Goal: Transaction & Acquisition: Purchase product/service

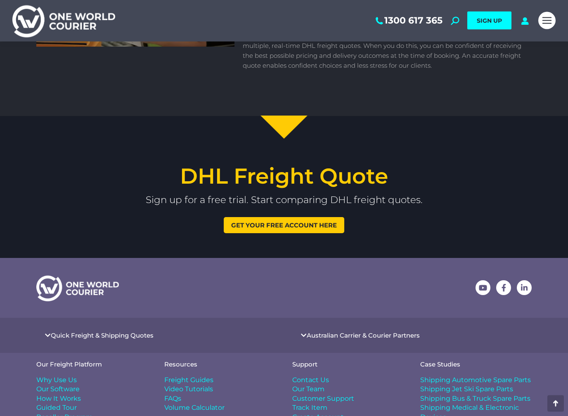
scroll to position [952, 0]
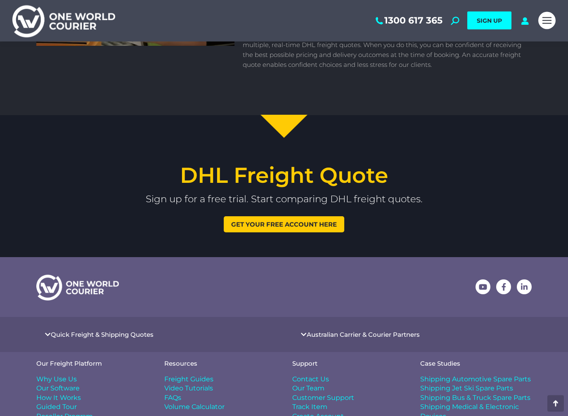
click at [307, 222] on span "Get your free account here" at bounding box center [284, 225] width 106 height 6
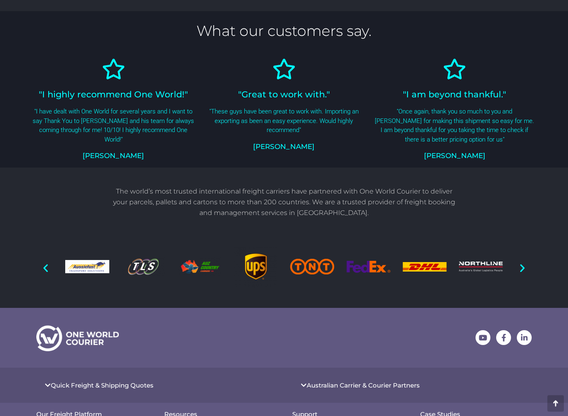
scroll to position [504, 0]
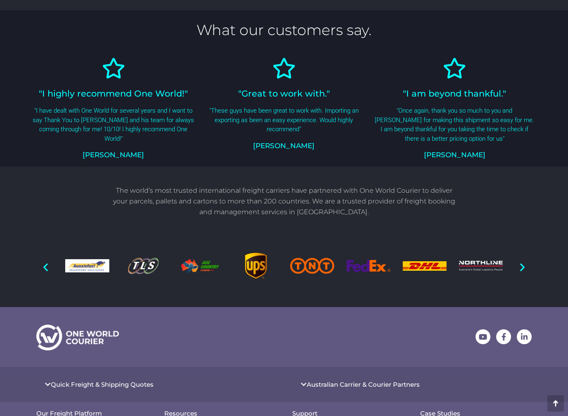
click at [257, 244] on img "1 / 20" at bounding box center [256, 266] width 44 height 44
click at [256, 244] on img "1 / 20" at bounding box center [256, 266] width 44 height 44
click at [261, 244] on img "1 / 20" at bounding box center [256, 266] width 44 height 44
click at [256, 244] on img "1 / 20" at bounding box center [256, 266] width 44 height 44
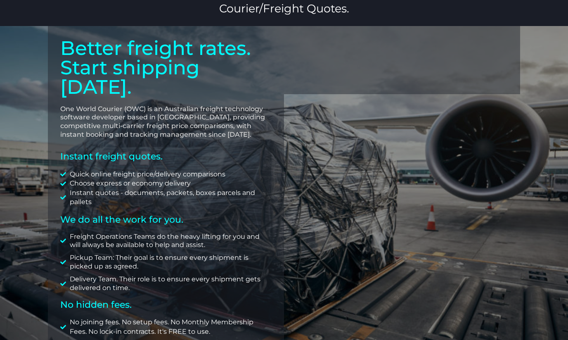
scroll to position [0, 0]
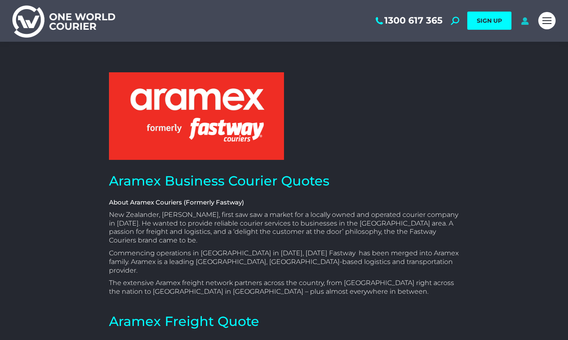
click at [523, 20] on icon at bounding box center [525, 21] width 10 height 8
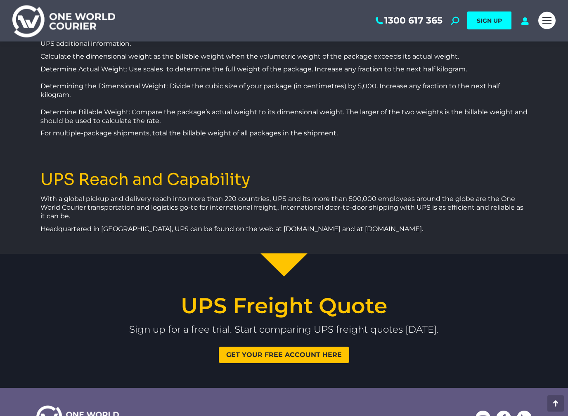
scroll to position [1534, 0]
click at [456, 19] on icon at bounding box center [455, 21] width 8 height 8
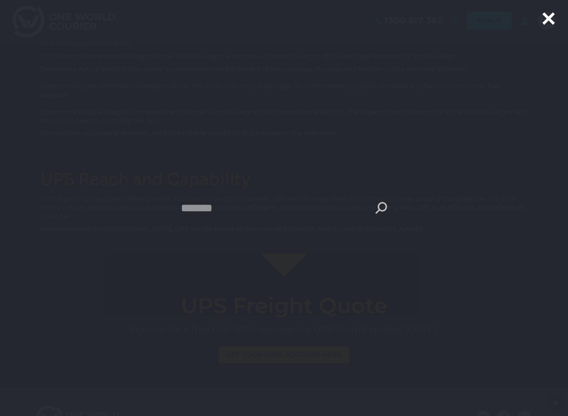
click at [384, 208] on icon "Search" at bounding box center [382, 208] width 12 height 12
